Goal: Task Accomplishment & Management: Use online tool/utility

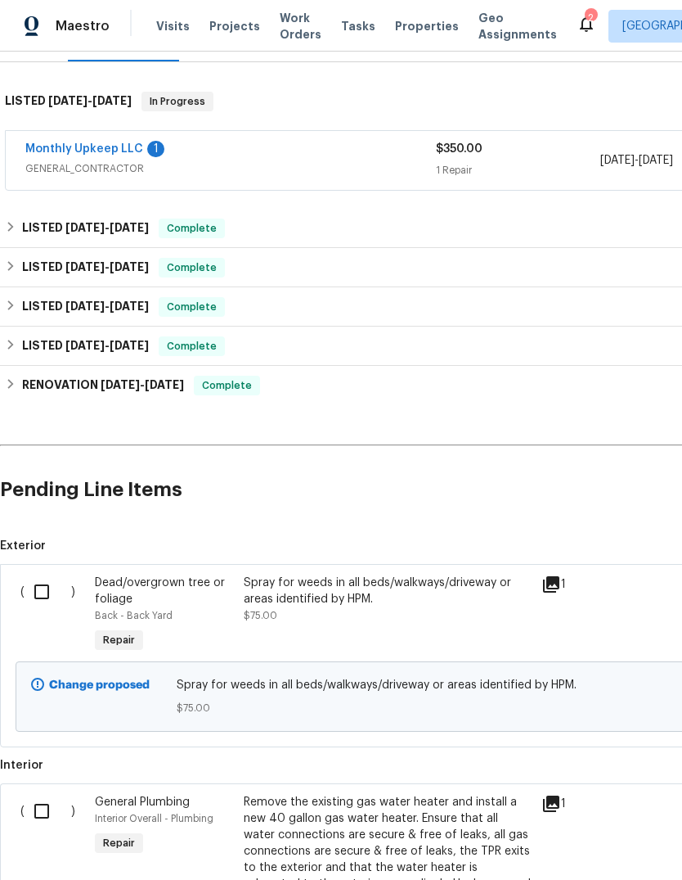
scroll to position [236, 0]
click at [46, 597] on input "checkbox" at bounding box center [48, 591] width 47 height 34
checkbox input "true"
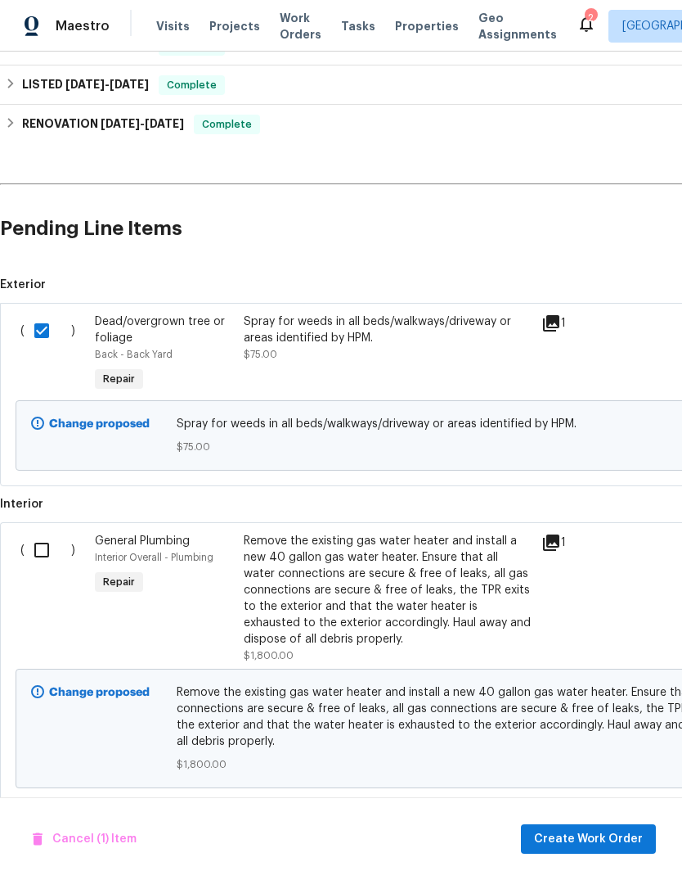
scroll to position [497, 0]
click at [49, 557] on input "checkbox" at bounding box center [48, 549] width 47 height 34
checkbox input "true"
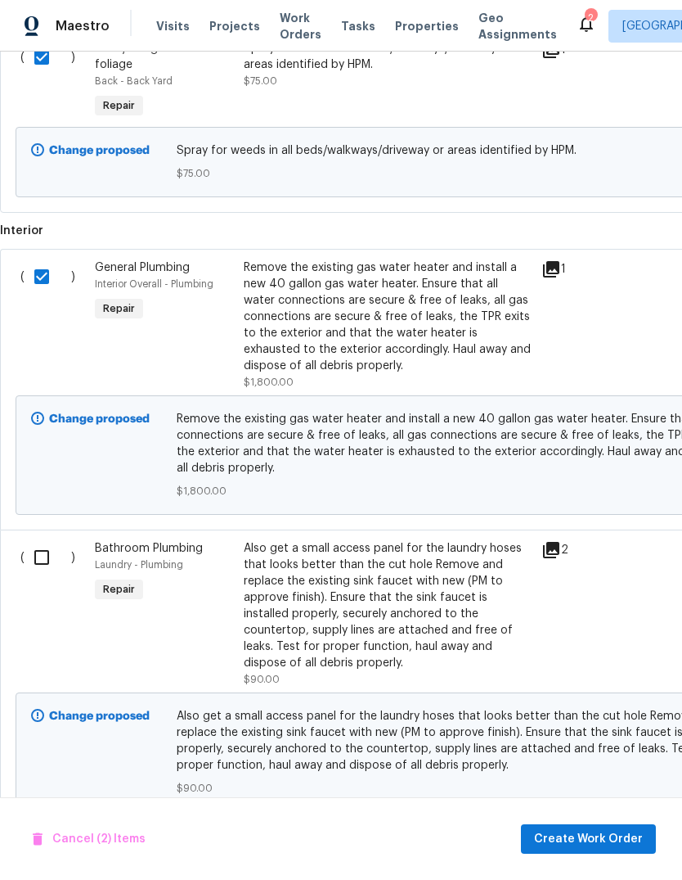
scroll to position [768, 0]
click at [44, 557] on input "checkbox" at bounding box center [48, 558] width 47 height 34
checkbox input "true"
click at [610, 835] on span "Create Work Order" at bounding box center [588, 839] width 109 height 20
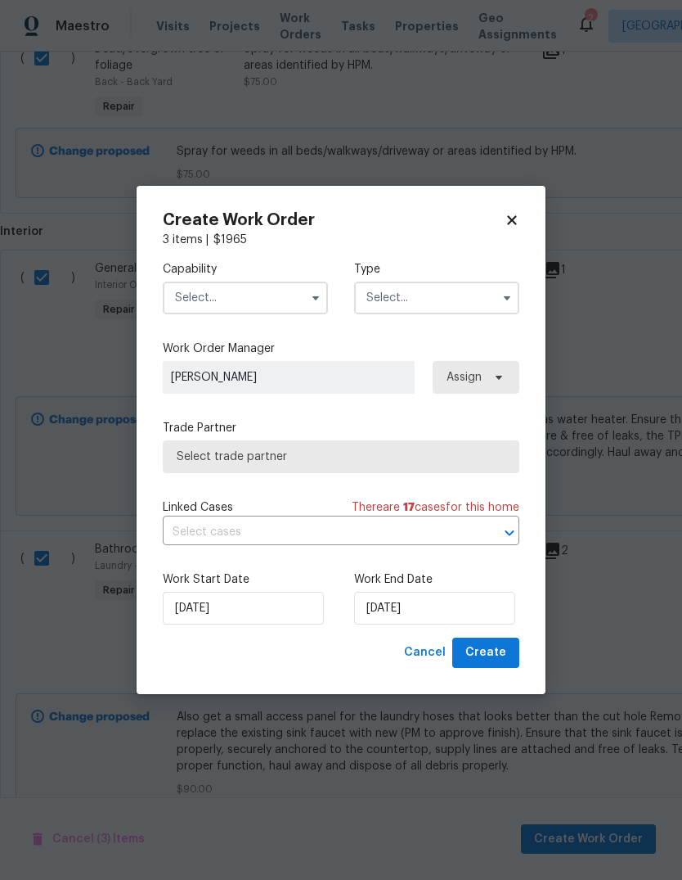
click at [276, 300] on input "text" at bounding box center [245, 297] width 165 height 33
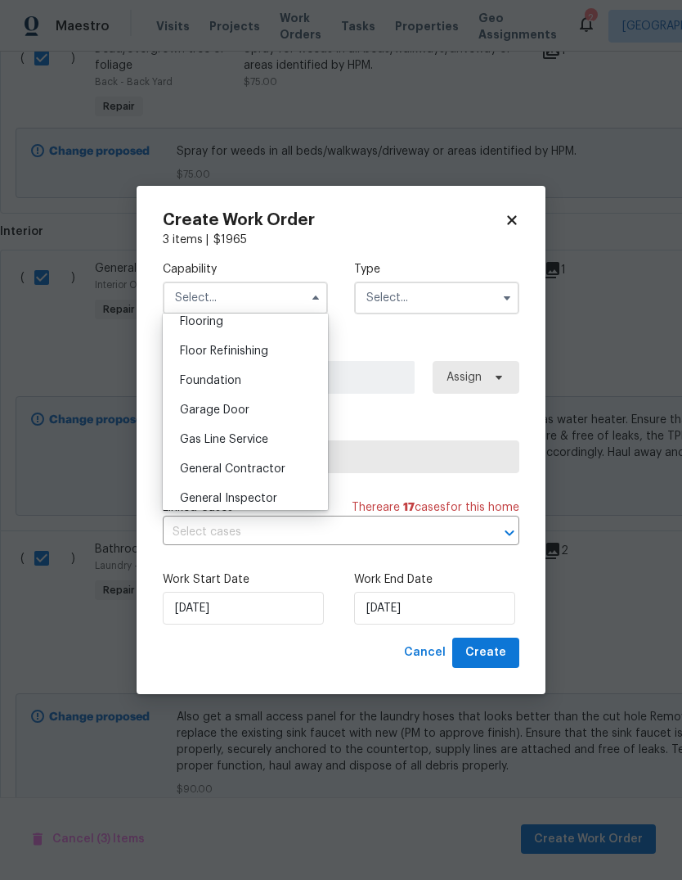
scroll to position [648, 0]
click at [259, 464] on span "General Contractor" at bounding box center [233, 466] width 106 height 11
type input "General Contractor"
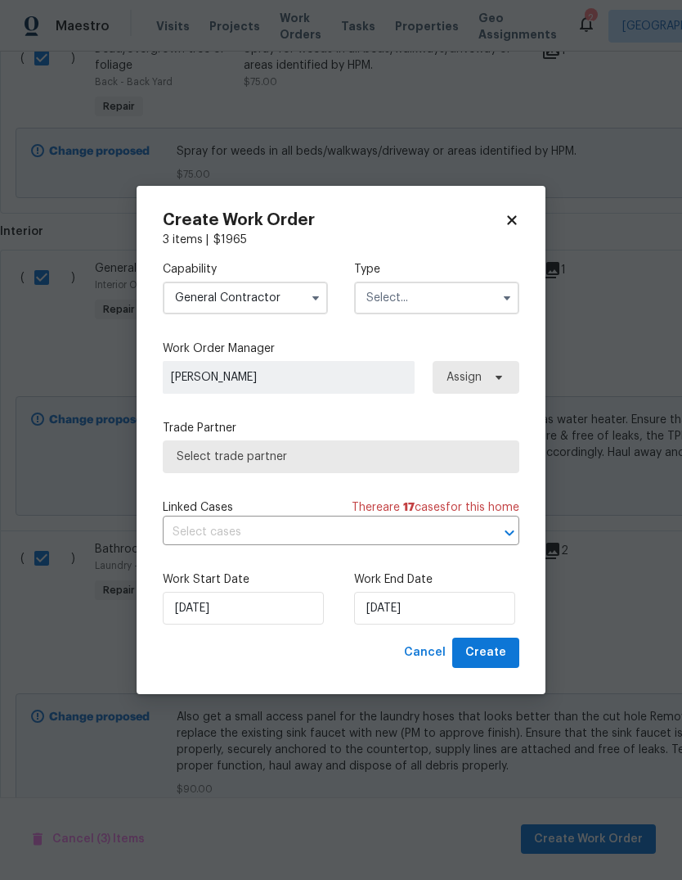
click at [436, 293] on input "text" at bounding box center [436, 297] width 165 height 33
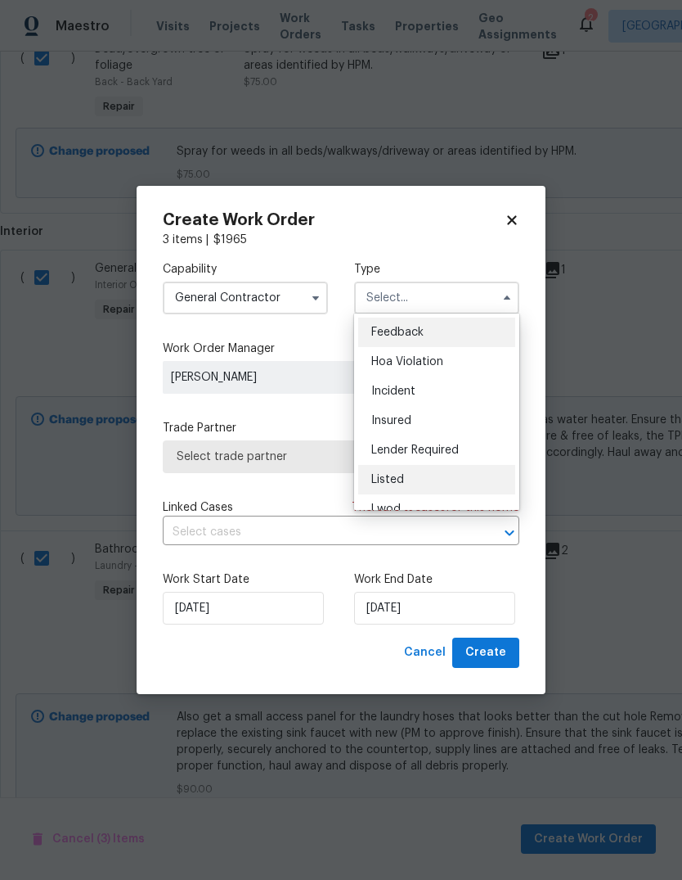
click at [400, 470] on div "Listed" at bounding box center [436, 479] width 157 height 29
type input "Listed"
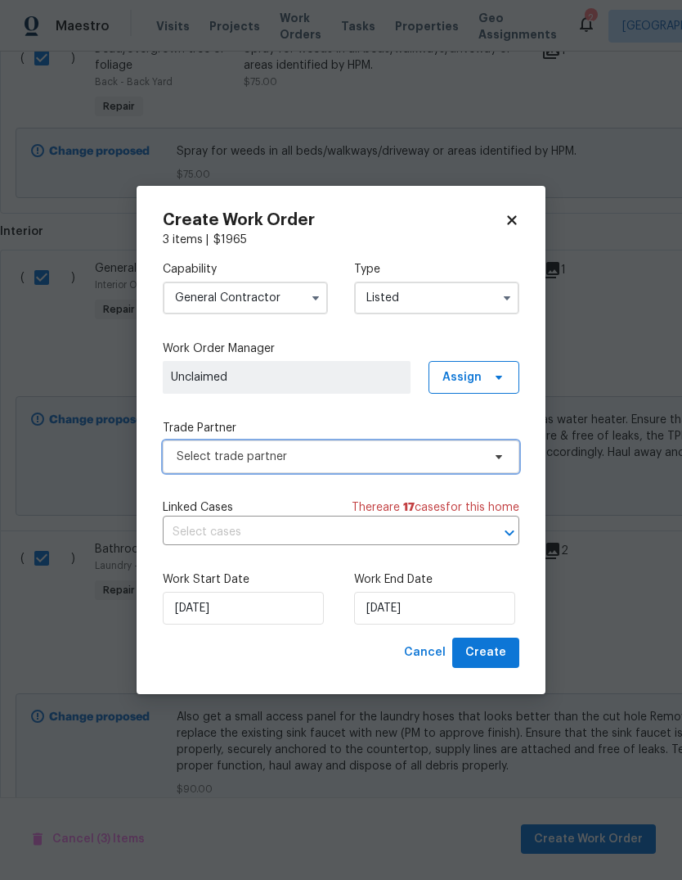
click at [384, 457] on span "Select trade partner" at bounding box center [329, 456] width 305 height 16
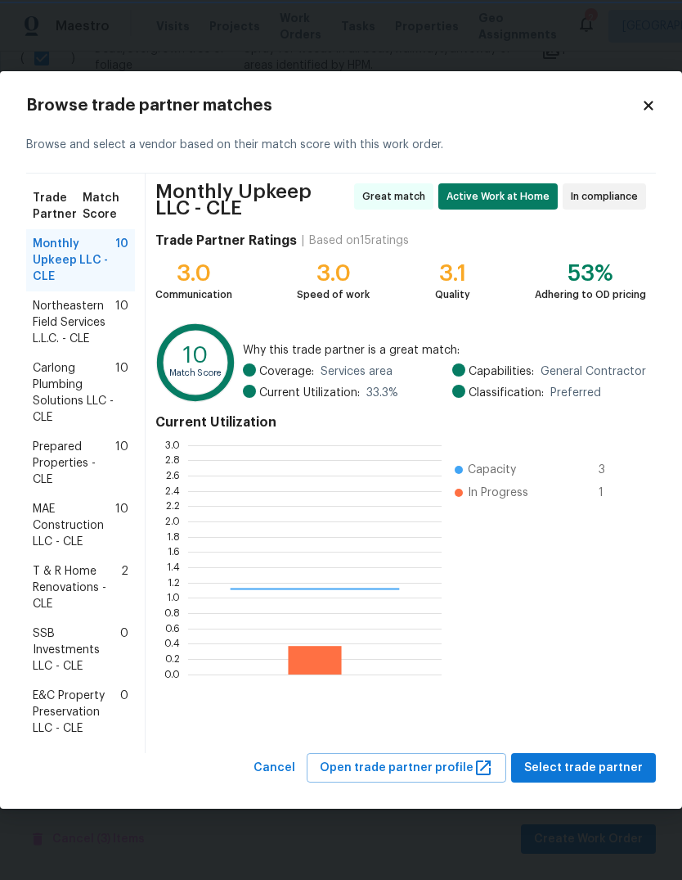
scroll to position [229, 254]
click at [651, 98] on icon at bounding box center [649, 105] width 15 height 15
